Goal: Task Accomplishment & Management: Manage account settings

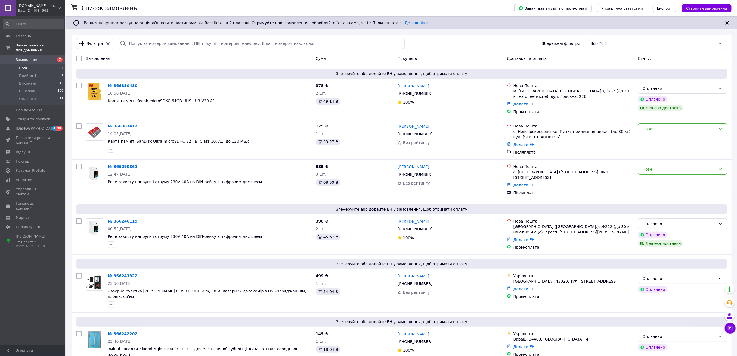
drag, startPoint x: 35, startPoint y: 60, endPoint x: 38, endPoint y: 58, distance: 3.3
click at [35, 64] on li "Нові 7" at bounding box center [33, 68] width 67 height 8
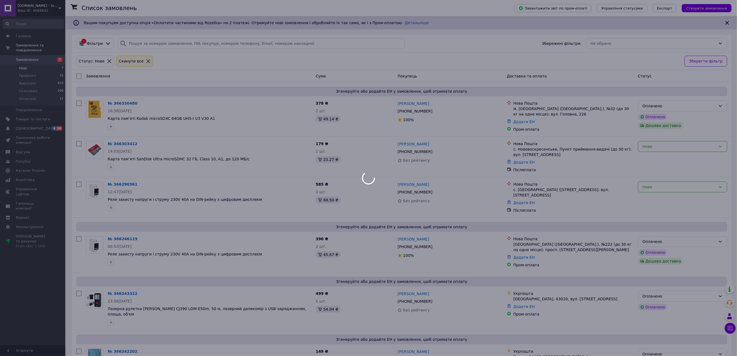
click at [41, 54] on div at bounding box center [368, 178] width 737 height 356
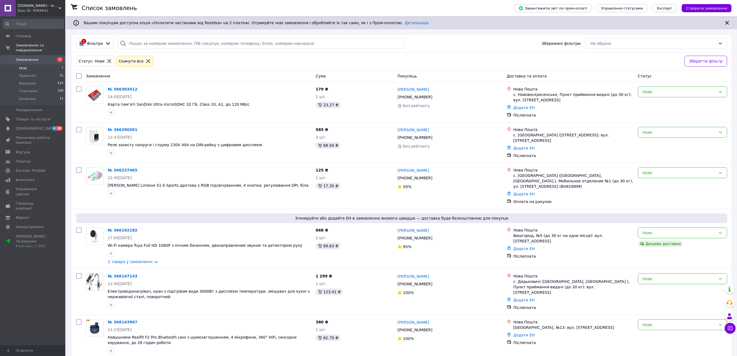
click at [40, 57] on span "Замовлення" at bounding box center [33, 59] width 35 height 5
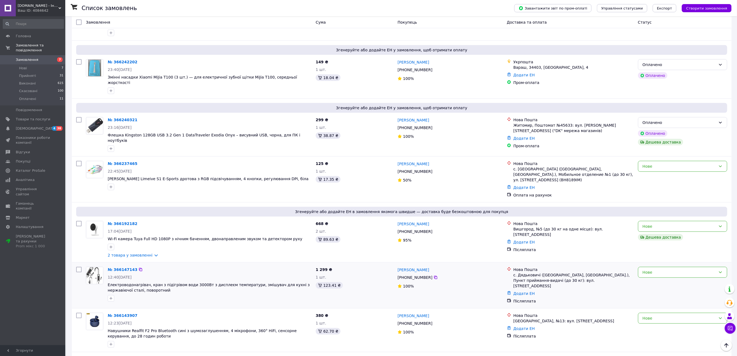
scroll to position [399, 0]
